Goal: Transaction & Acquisition: Purchase product/service

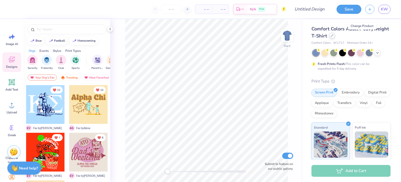
click at [334, 36] on icon at bounding box center [332, 35] width 3 height 3
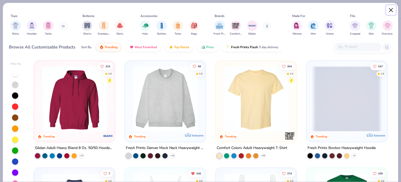
click at [389, 10] on button "Close" at bounding box center [391, 10] width 10 height 10
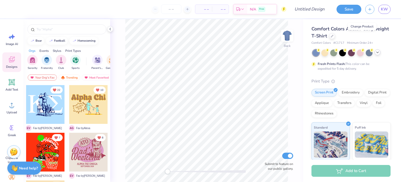
click at [377, 54] on div at bounding box center [378, 52] width 6 height 6
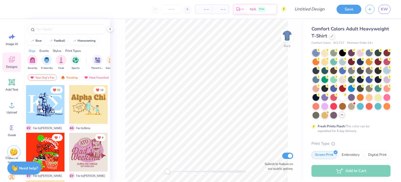
click at [384, 73] on div at bounding box center [387, 70] width 7 height 7
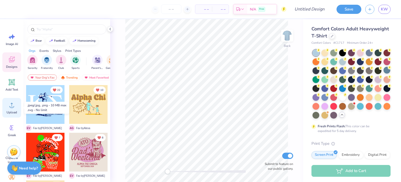
click at [15, 114] on span "Upload" at bounding box center [12, 112] width 10 height 4
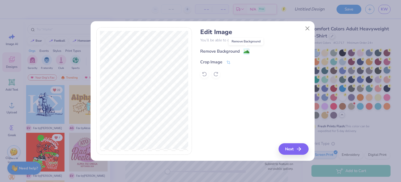
click at [246, 51] on image at bounding box center [247, 52] width 6 height 6
click at [293, 153] on button "Next" at bounding box center [294, 148] width 30 height 11
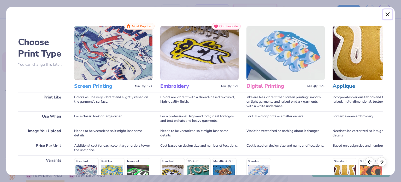
click at [385, 14] on button "Close" at bounding box center [388, 14] width 10 height 10
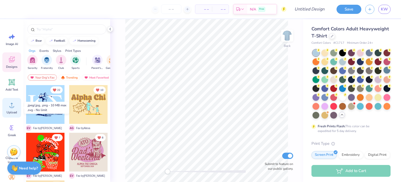
click at [16, 107] on div "Upload" at bounding box center [11, 108] width 19 height 20
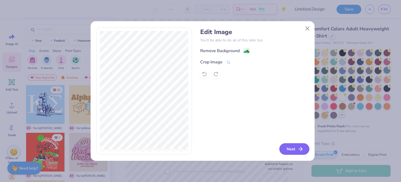
click at [292, 148] on button "Next" at bounding box center [294, 148] width 30 height 11
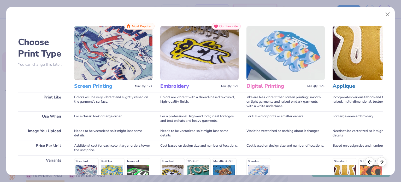
scroll to position [79, 0]
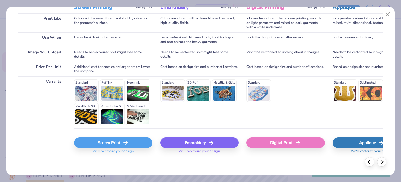
click at [112, 144] on div "Screen Print" at bounding box center [113, 142] width 78 height 10
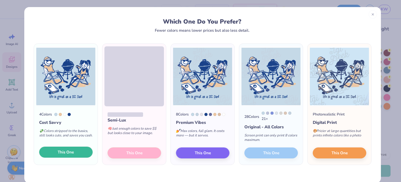
click at [75, 152] on button "This One" at bounding box center [66, 151] width 54 height 11
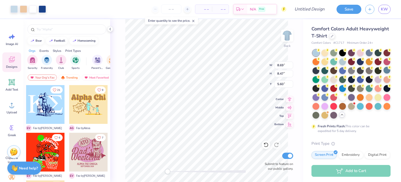
type input "8.69"
type input "8.47"
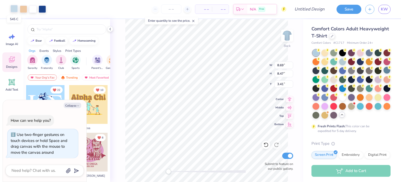
click at [13, 9] on div at bounding box center [13, 8] width 7 height 7
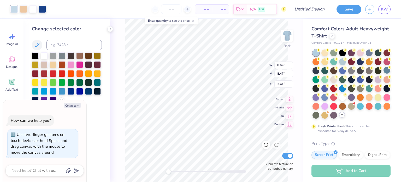
click at [17, 8] on div at bounding box center [13, 8] width 7 height 7
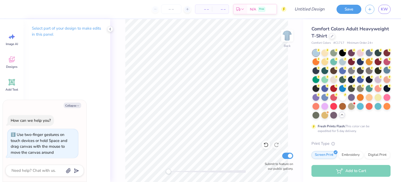
click at [123, 34] on div "Back Submit to feature on our public gallery." at bounding box center [206, 100] width 193 height 162
drag, startPoint x: 110, startPoint y: 30, endPoint x: 86, endPoint y: 28, distance: 24.3
click at [86, 28] on div "– – Per Item – – Total Est. Delivery N/A Free Design Title Save KW Image AI Des…" at bounding box center [200, 91] width 401 height 182
click at [267, 145] on icon at bounding box center [266, 144] width 4 height 5
click at [17, 10] on div at bounding box center [13, 8] width 7 height 7
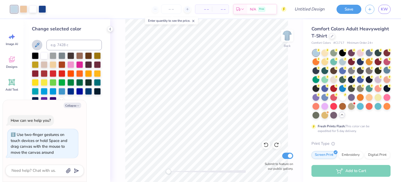
click at [39, 45] on icon at bounding box center [37, 45] width 4 height 4
click at [23, 5] on div at bounding box center [23, 8] width 7 height 7
click at [33, 7] on div at bounding box center [32, 8] width 7 height 7
click at [41, 10] on div at bounding box center [42, 8] width 7 height 7
click at [36, 53] on div at bounding box center [35, 55] width 7 height 7
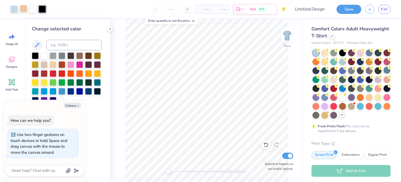
click at [22, 10] on div at bounding box center [23, 8] width 7 height 7
click at [69, 65] on div at bounding box center [70, 64] width 7 height 7
click at [46, 67] on div at bounding box center [44, 64] width 7 height 7
click at [44, 9] on div at bounding box center [42, 8] width 7 height 7
click at [70, 93] on div at bounding box center [70, 90] width 7 height 7
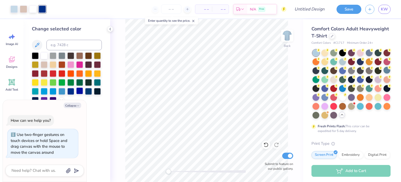
click at [82, 93] on div at bounding box center [79, 90] width 7 height 7
click at [87, 92] on div at bounding box center [88, 90] width 7 height 7
type textarea "x"
